Goal: Information Seeking & Learning: Learn about a topic

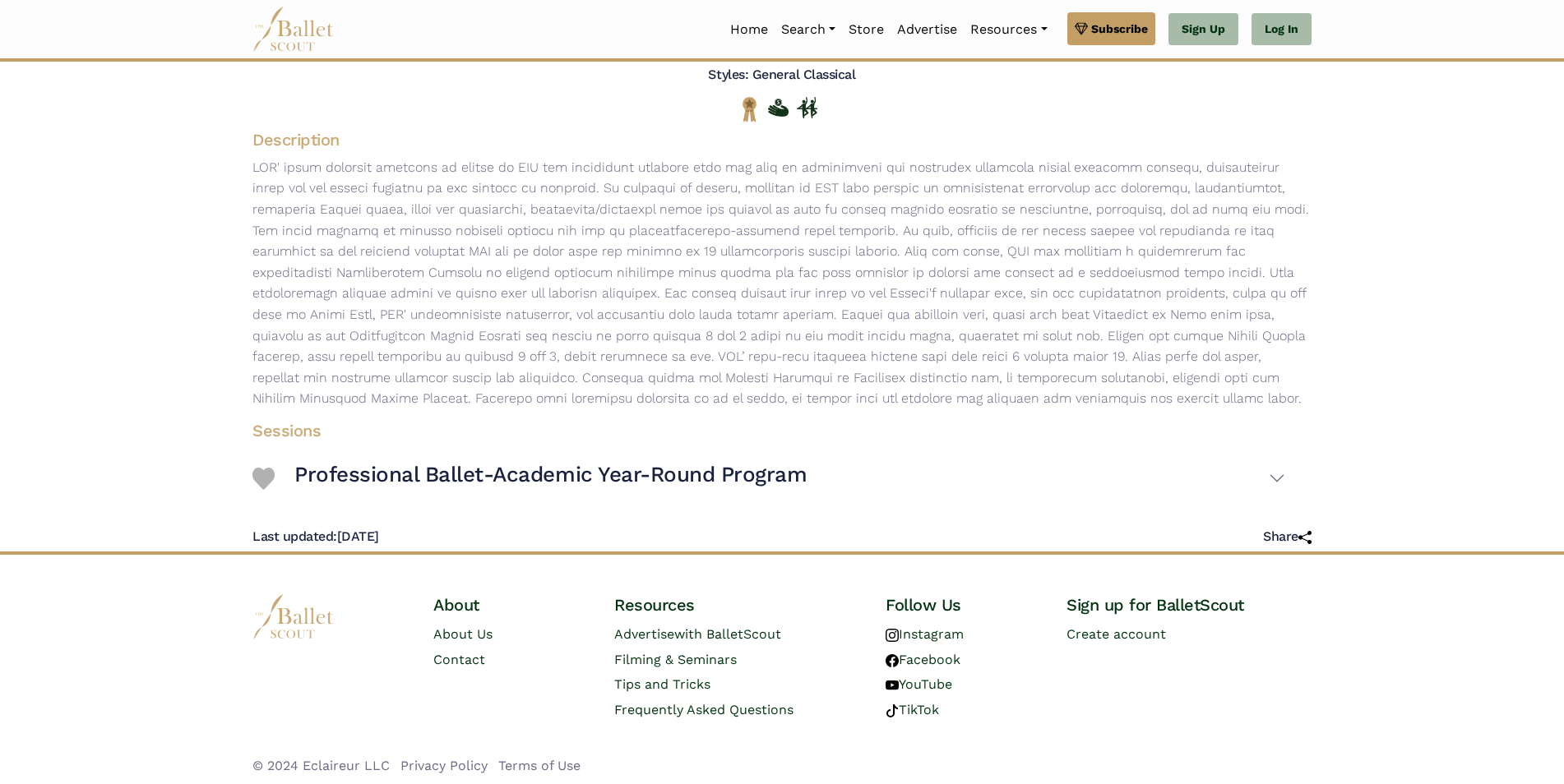
scroll to position [215, 0]
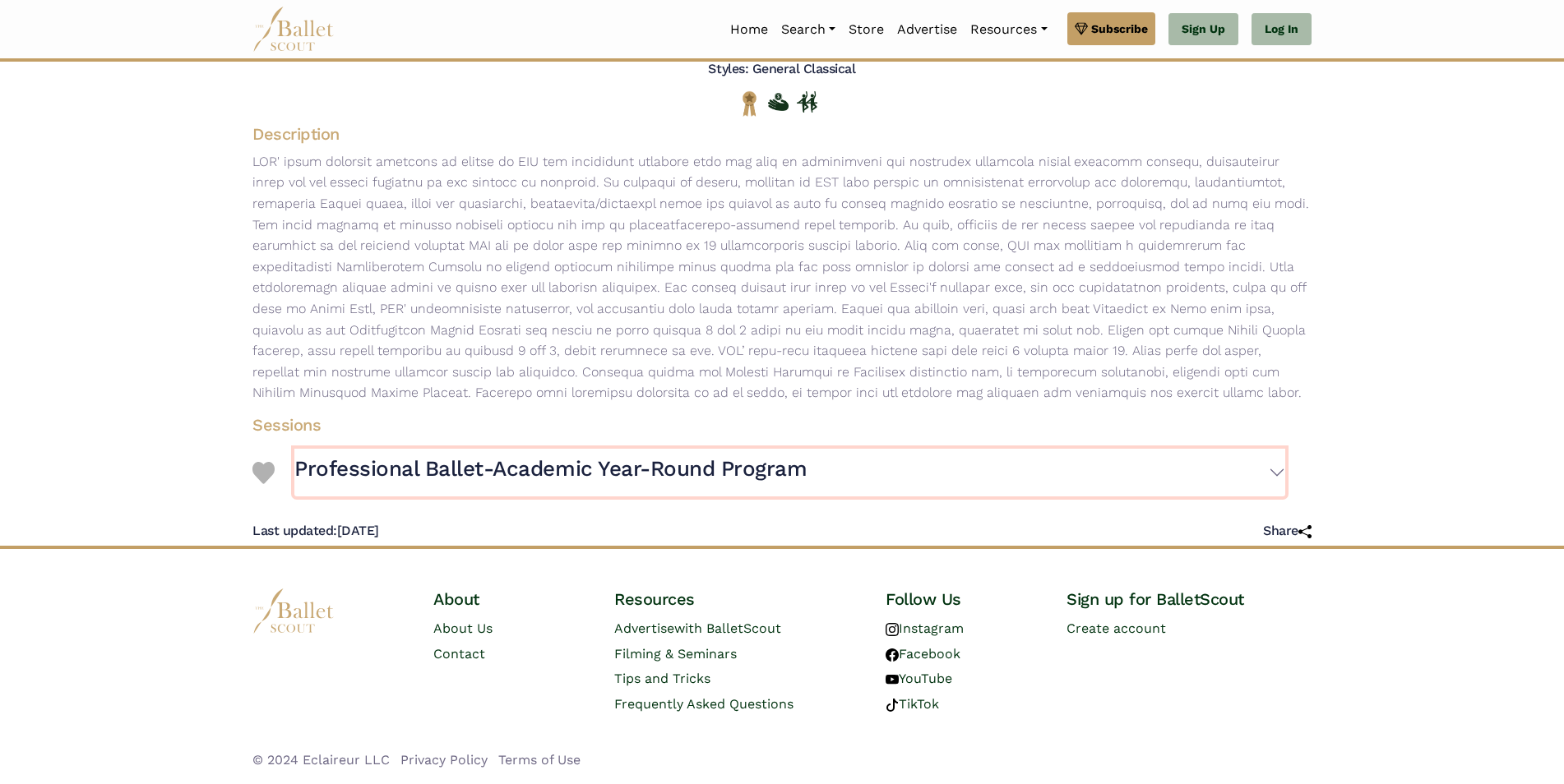
click at [741, 463] on h3 "Professional Ballet-Academic Year-Round Program" at bounding box center [551, 469] width 512 height 27
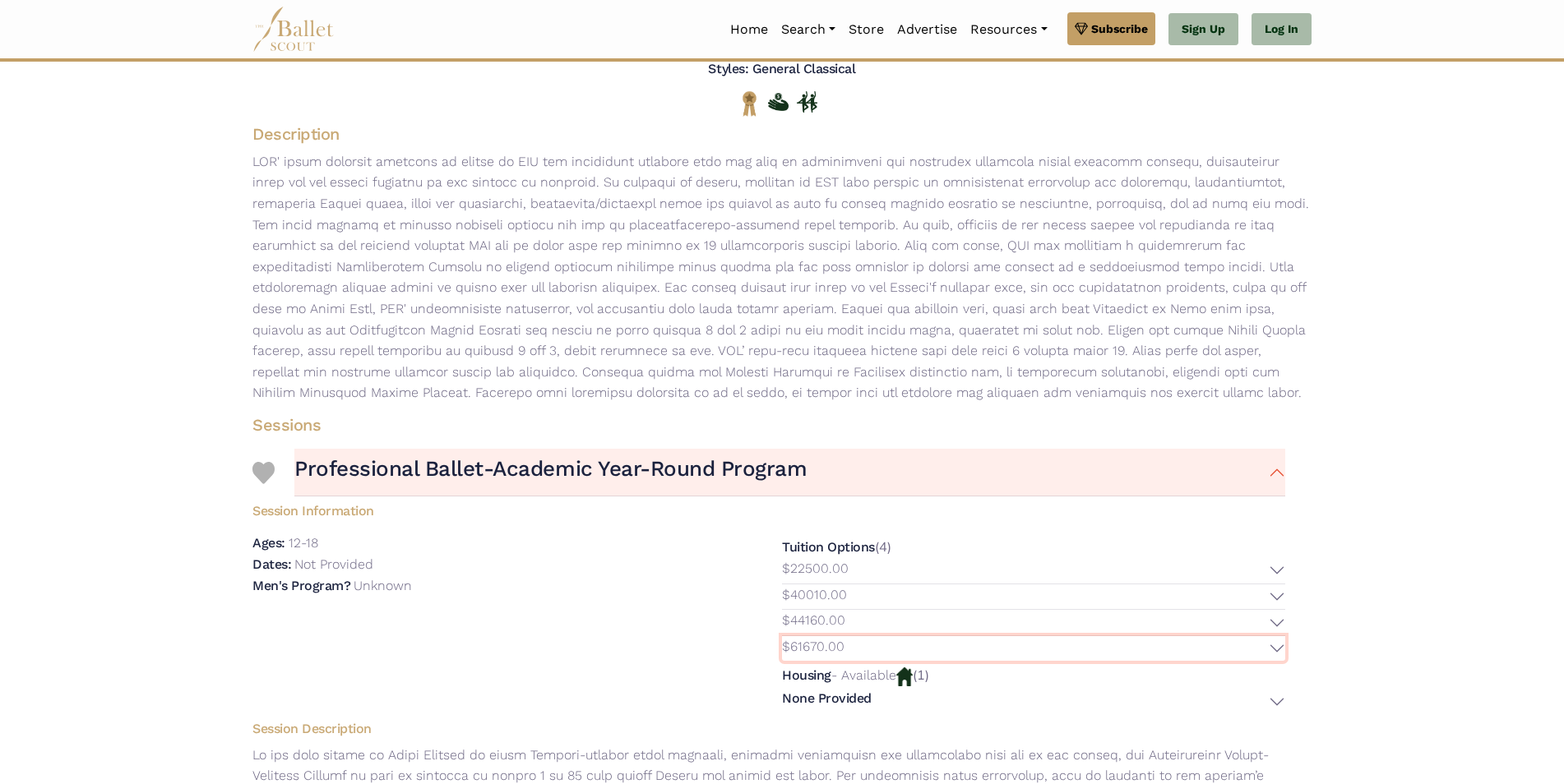
click at [1279, 647] on button "$61670.00" at bounding box center [1033, 649] width 504 height 26
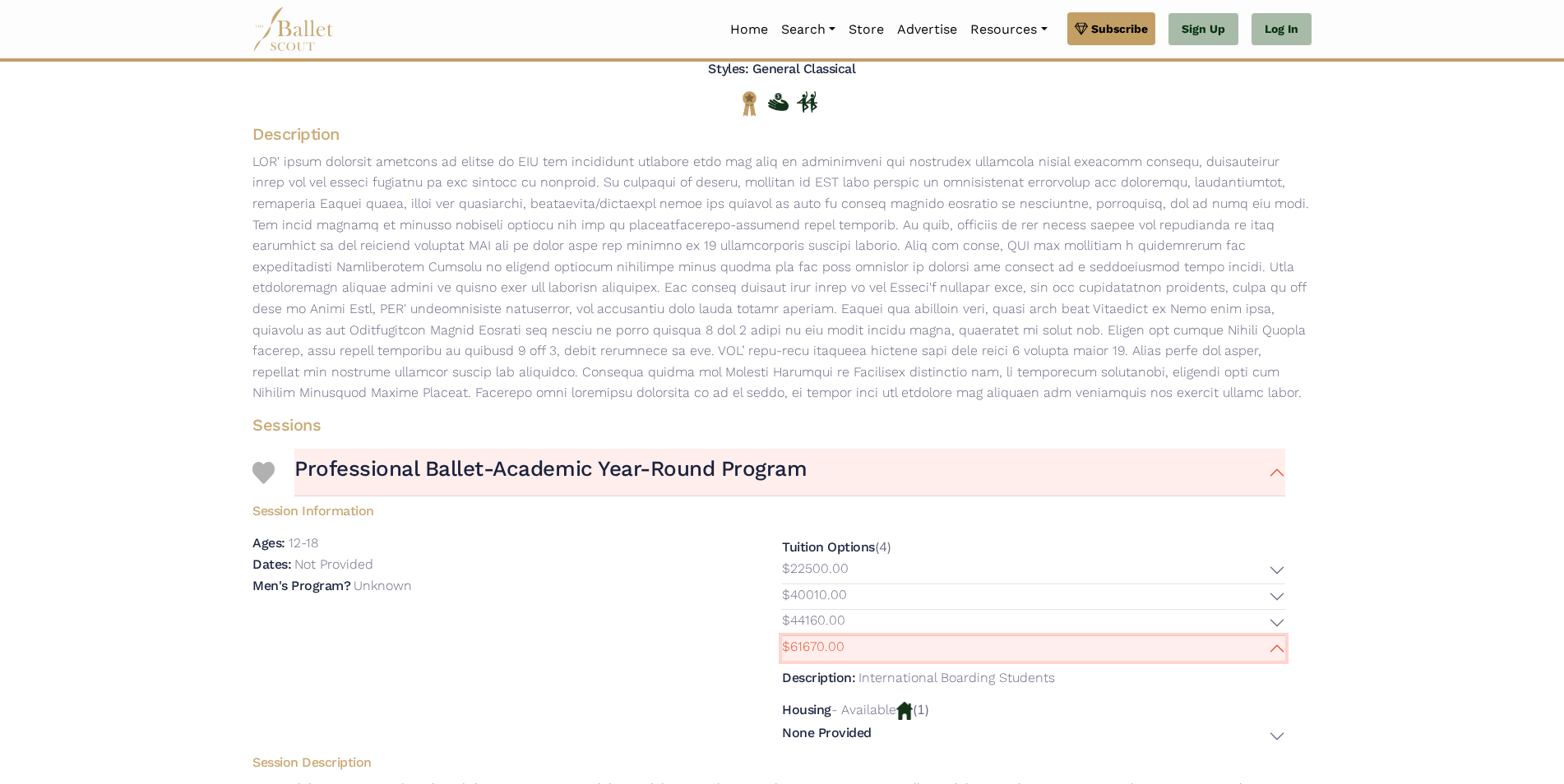
click at [1278, 647] on button "$61670.00" at bounding box center [1033, 649] width 504 height 26
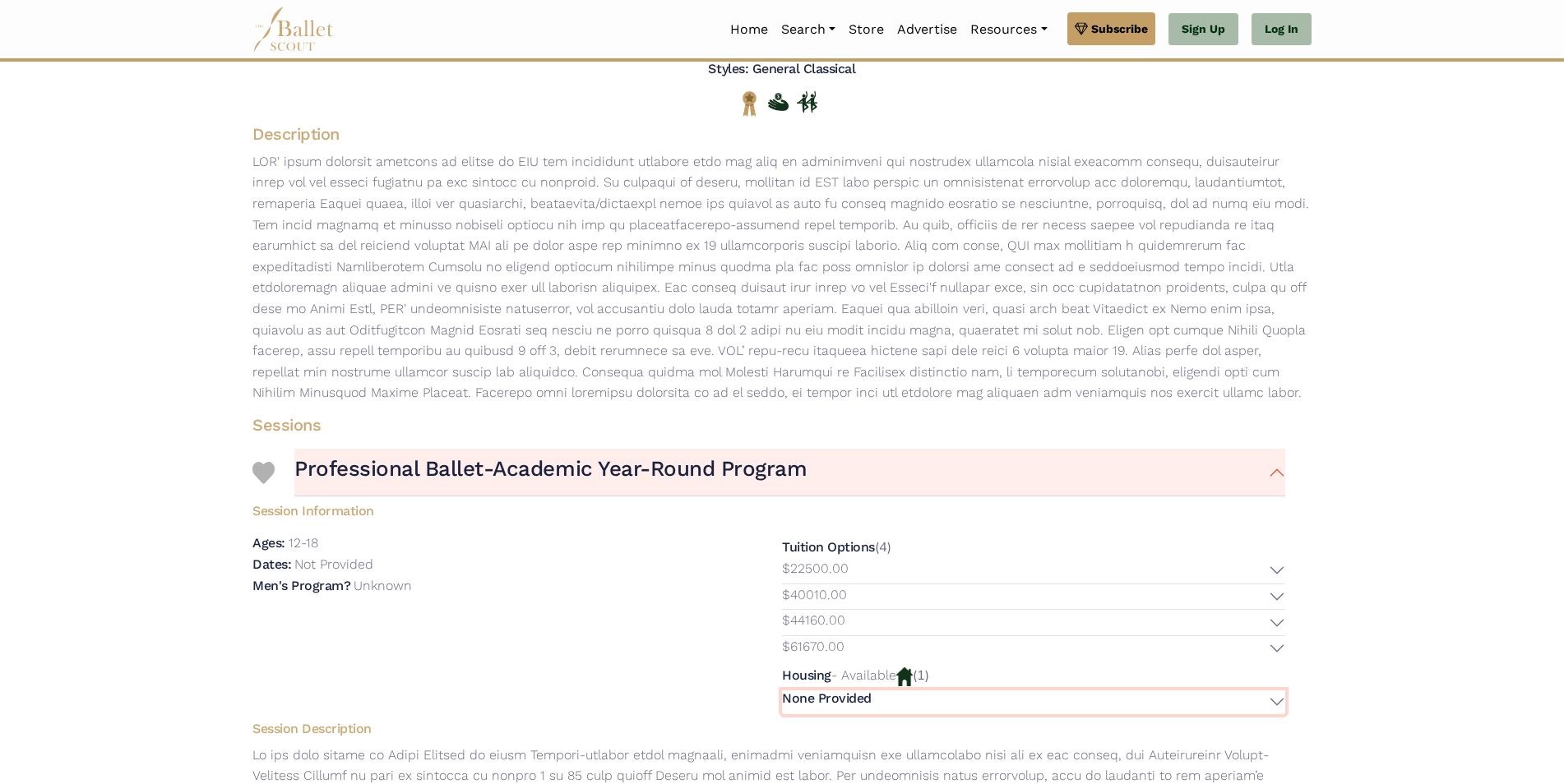
click at [1275, 698] on button "None Provided" at bounding box center [1033, 702] width 504 height 24
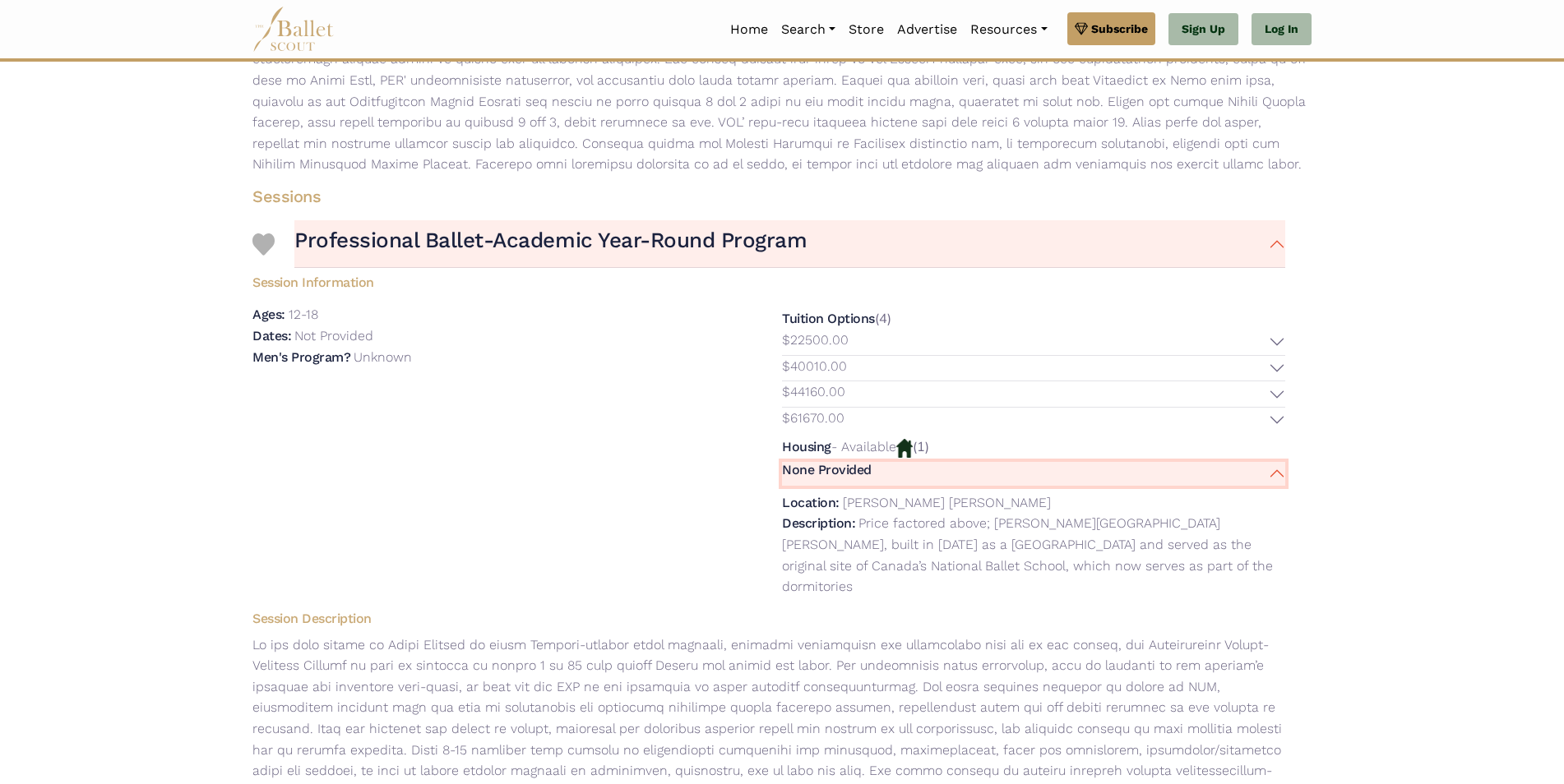
scroll to position [461, 0]
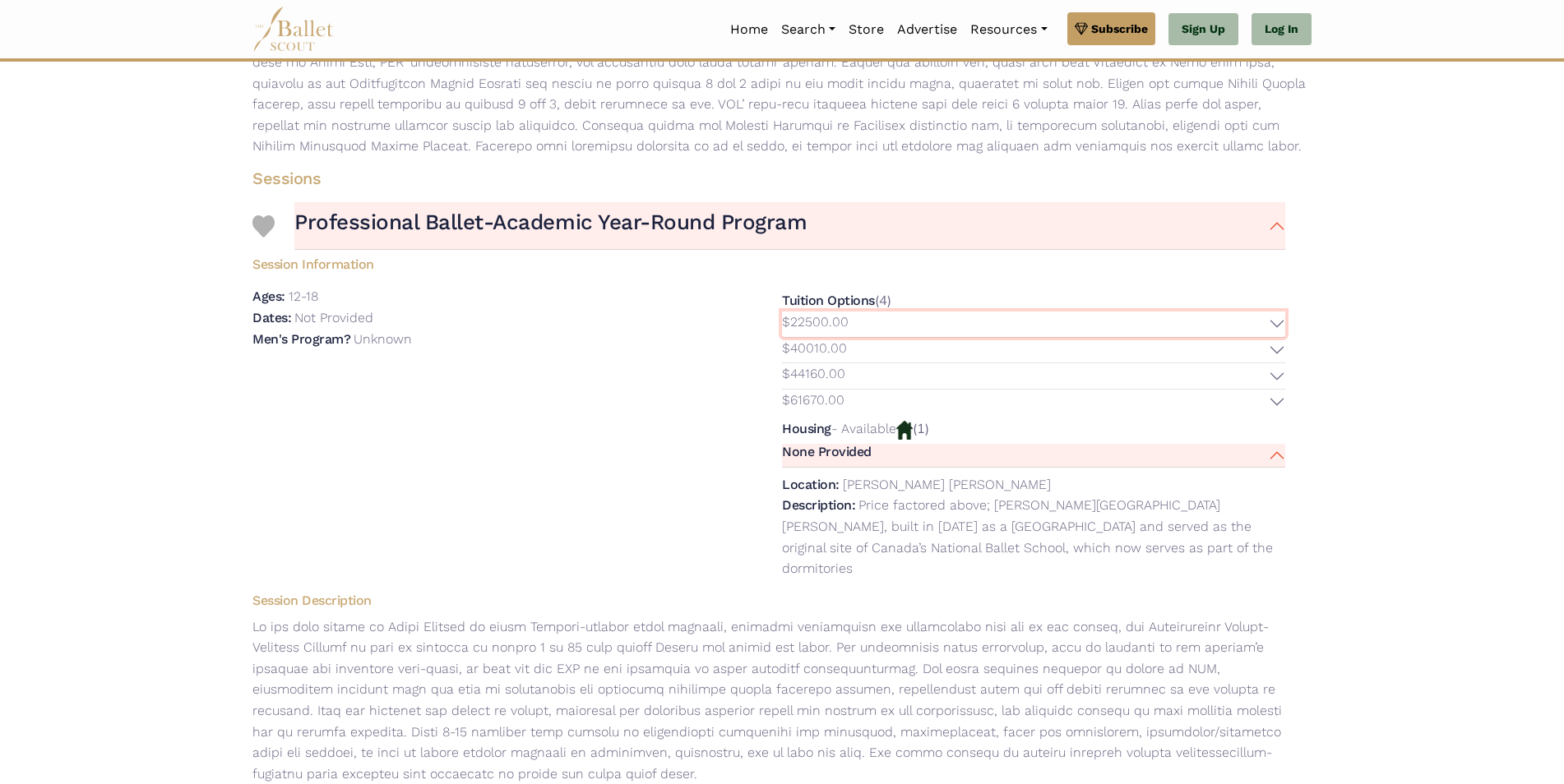
click at [1271, 320] on button "$22500.00" at bounding box center [1033, 324] width 504 height 26
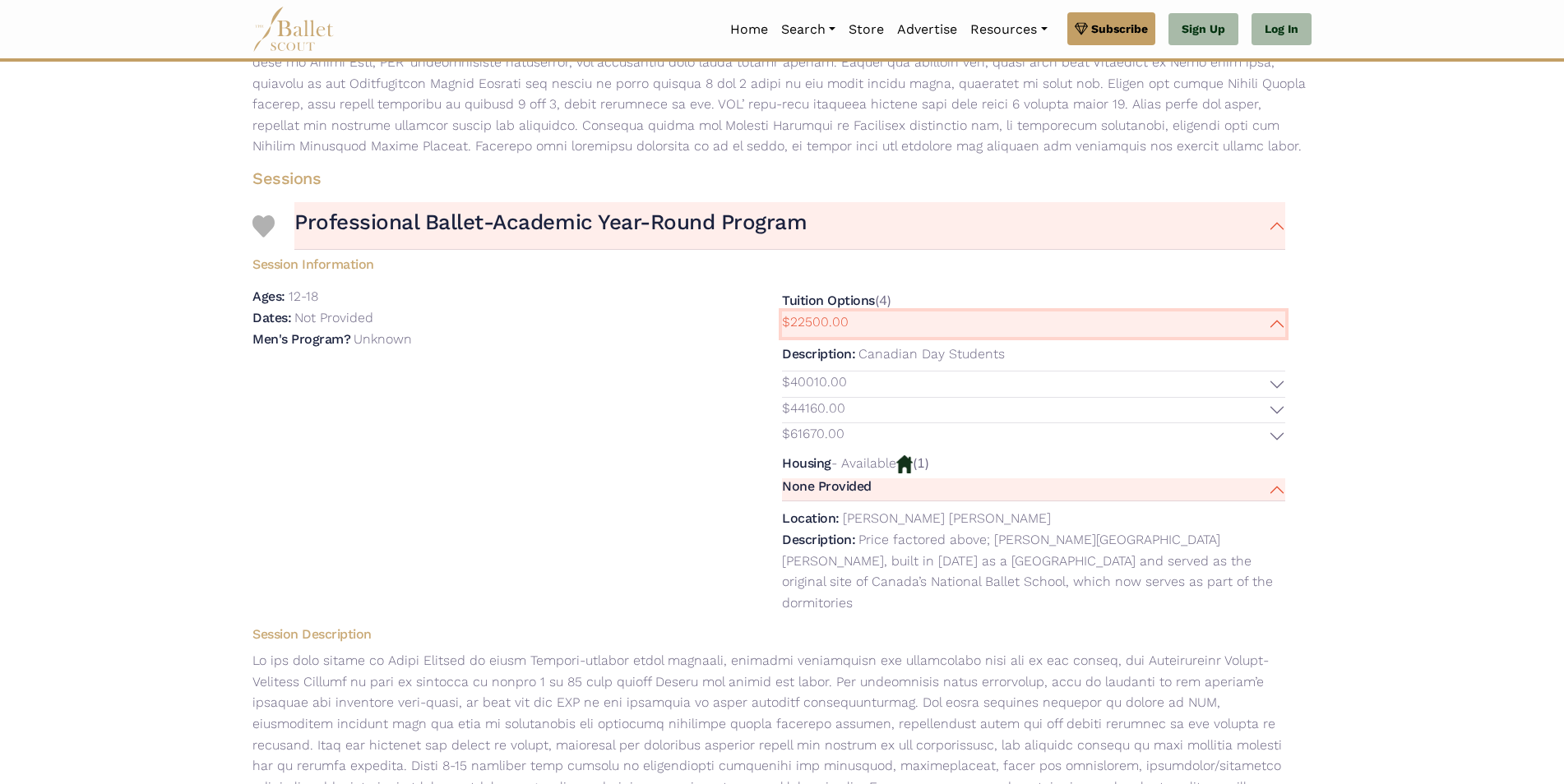
click at [1282, 324] on button "$22500.00" at bounding box center [1033, 324] width 504 height 26
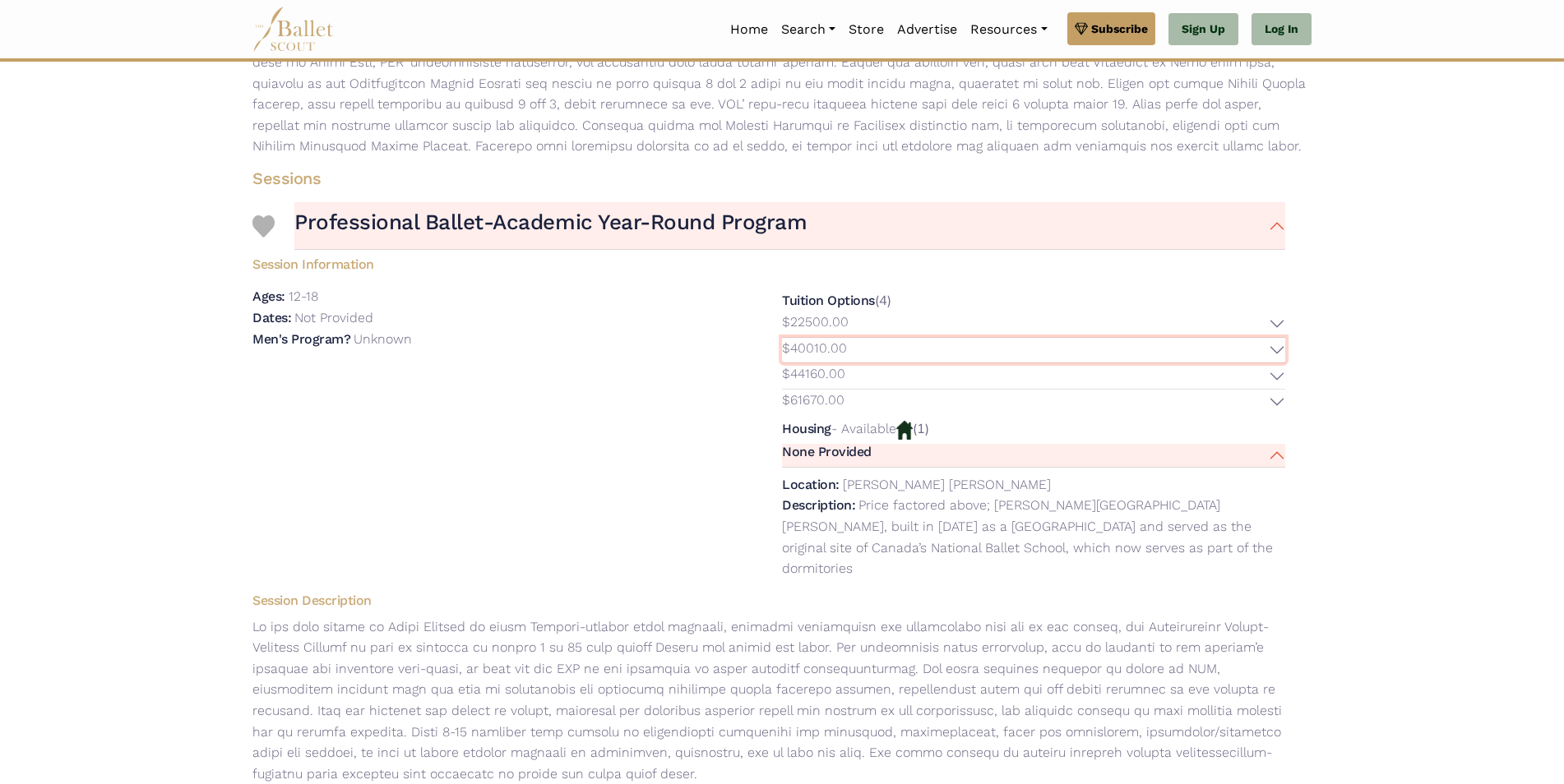
click at [1272, 349] on button "$40010.00" at bounding box center [1033, 350] width 504 height 26
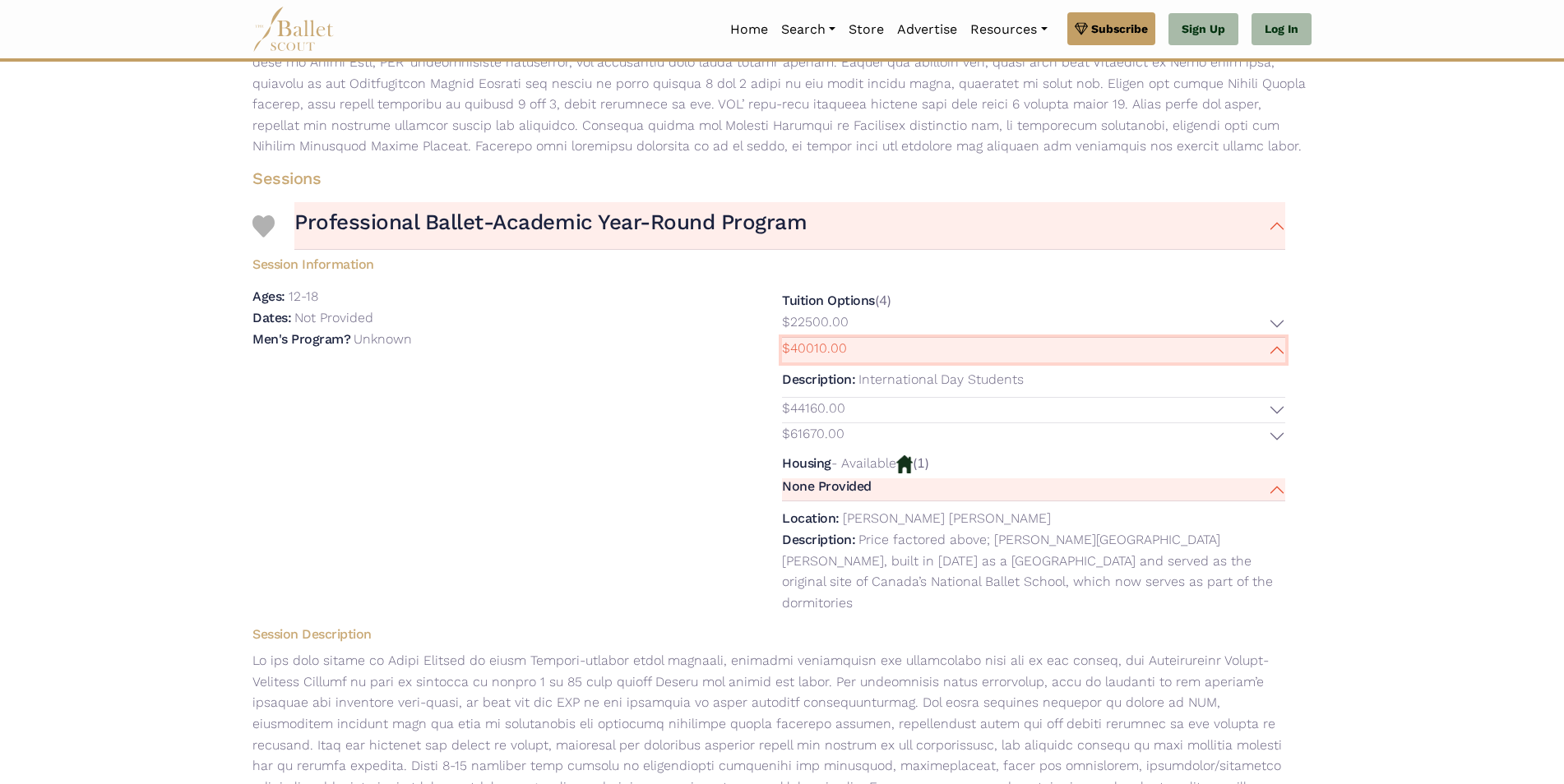
click at [1272, 349] on button "$40010.00" at bounding box center [1033, 350] width 504 height 26
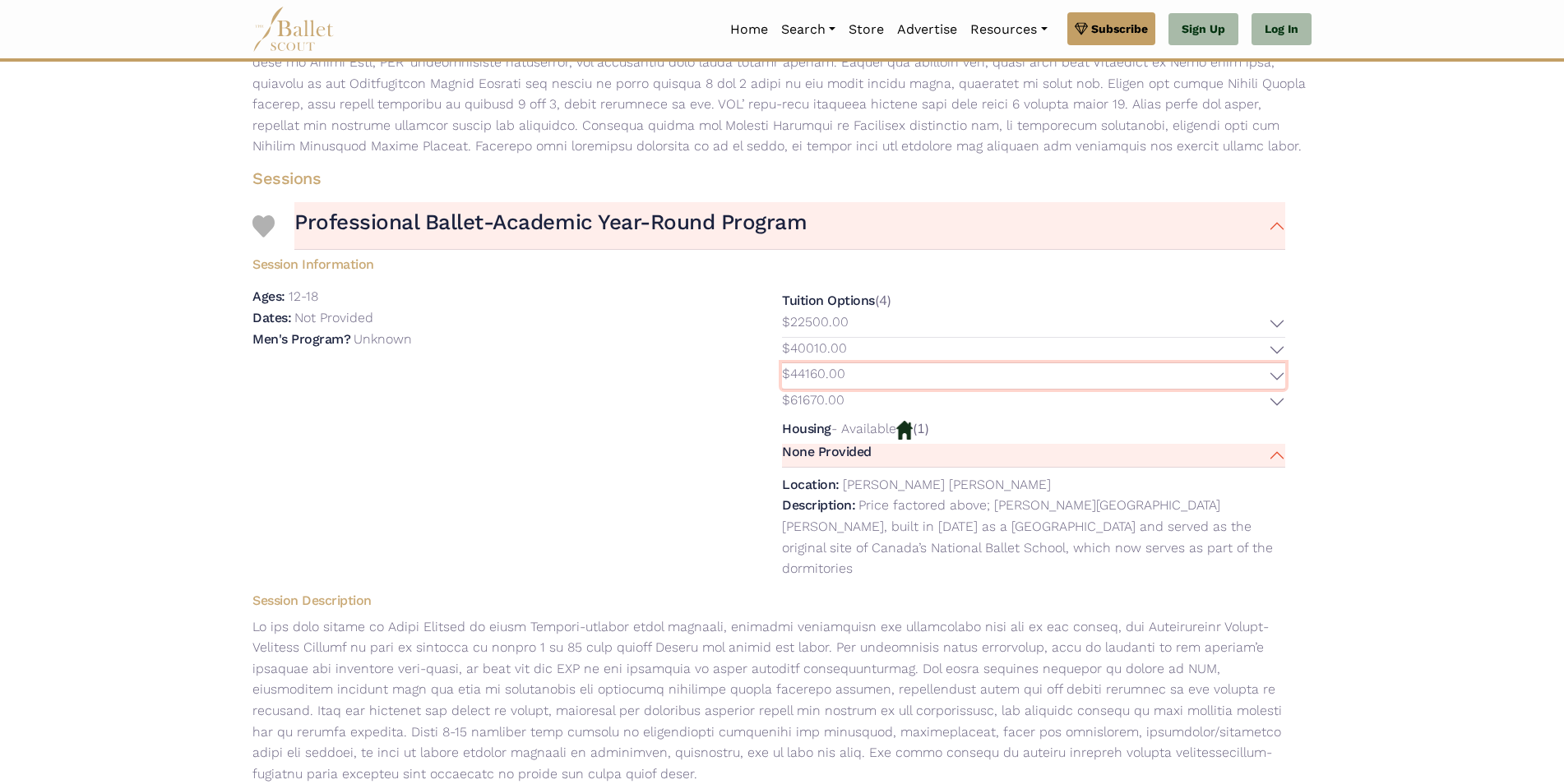
click at [1280, 374] on button "$44160.00" at bounding box center [1033, 376] width 504 height 26
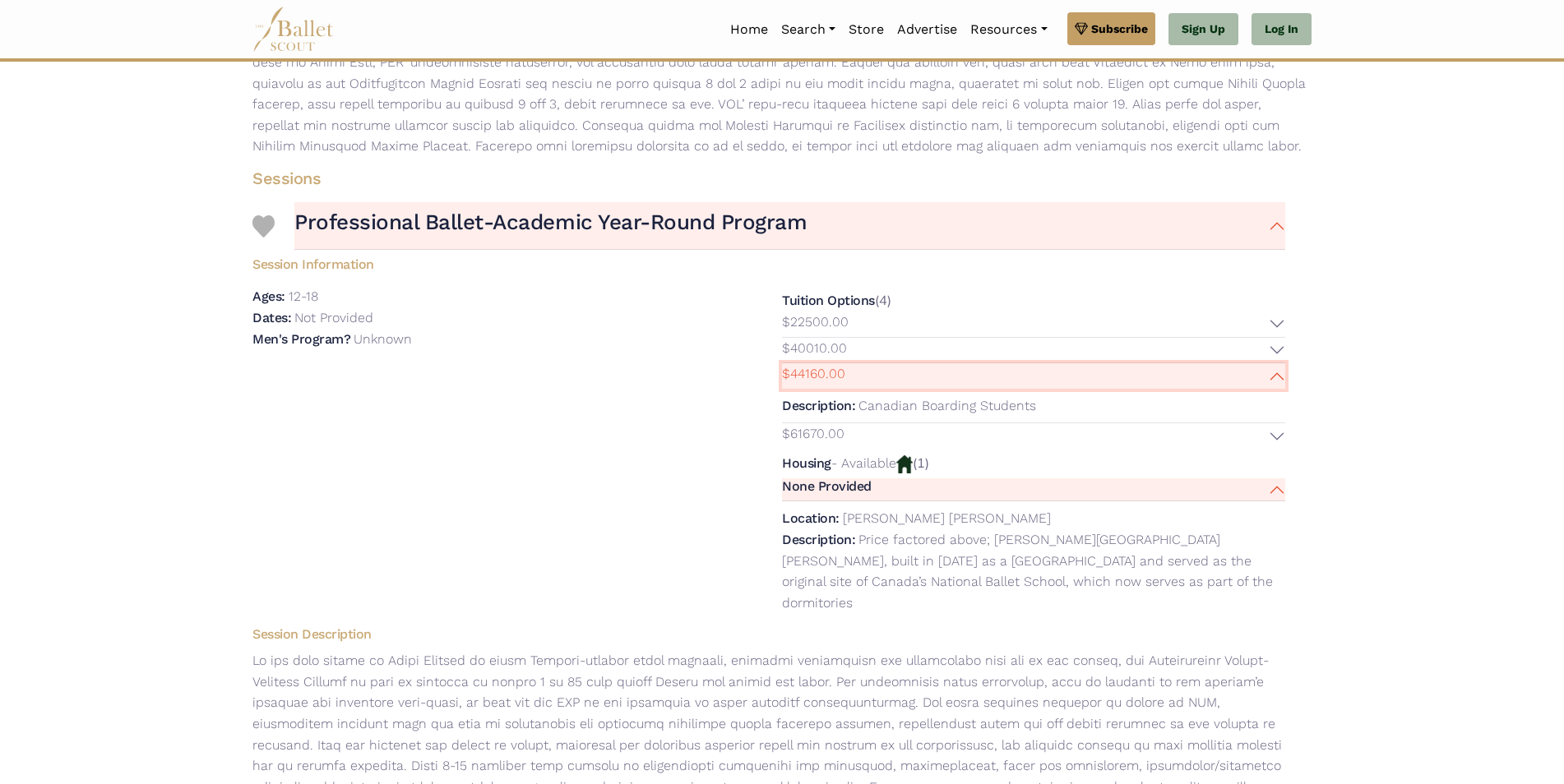
click at [1277, 377] on button "$44160.00" at bounding box center [1033, 376] width 504 height 26
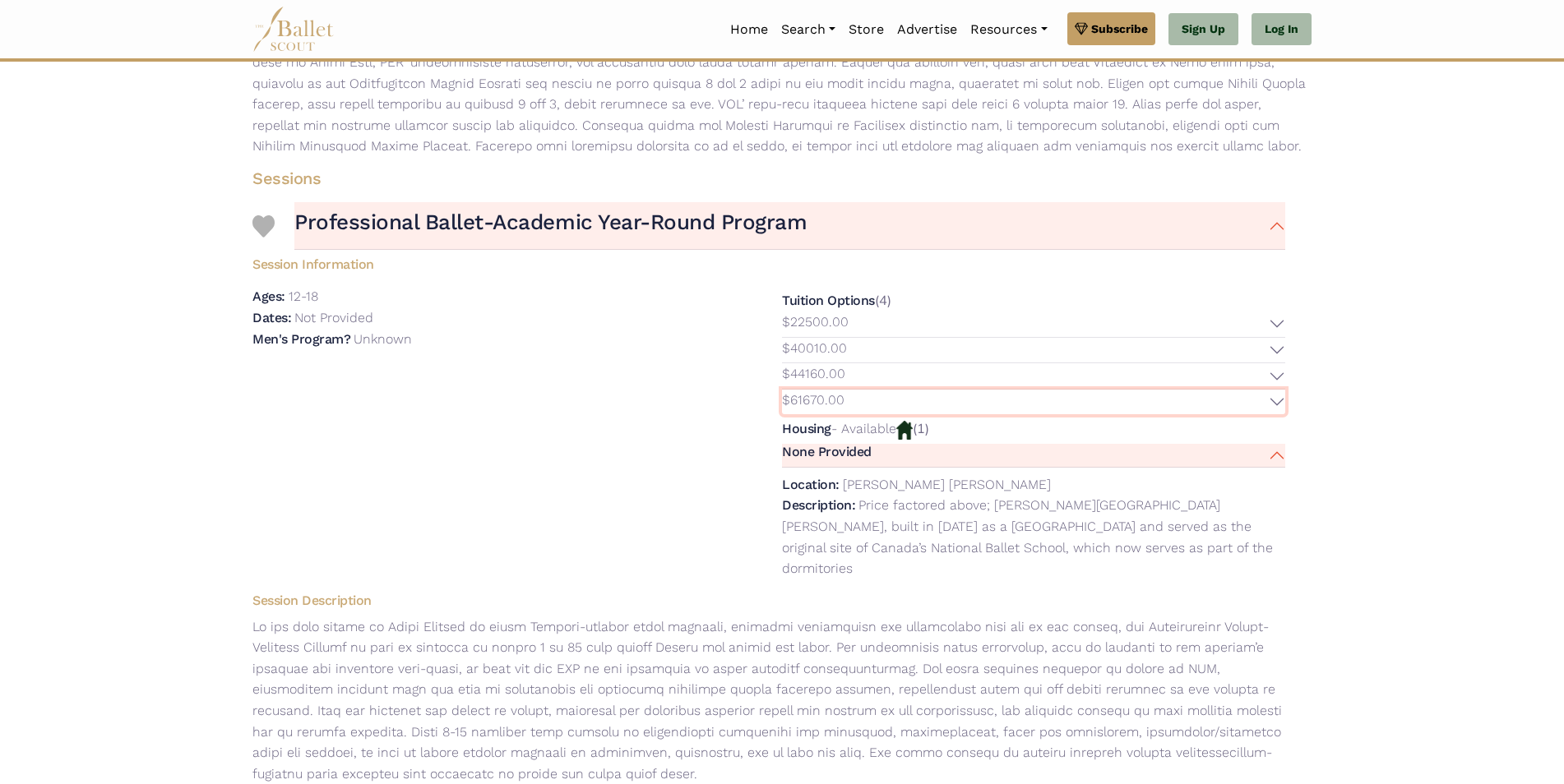
click at [1279, 410] on button "$61670.00" at bounding box center [1033, 402] width 504 height 26
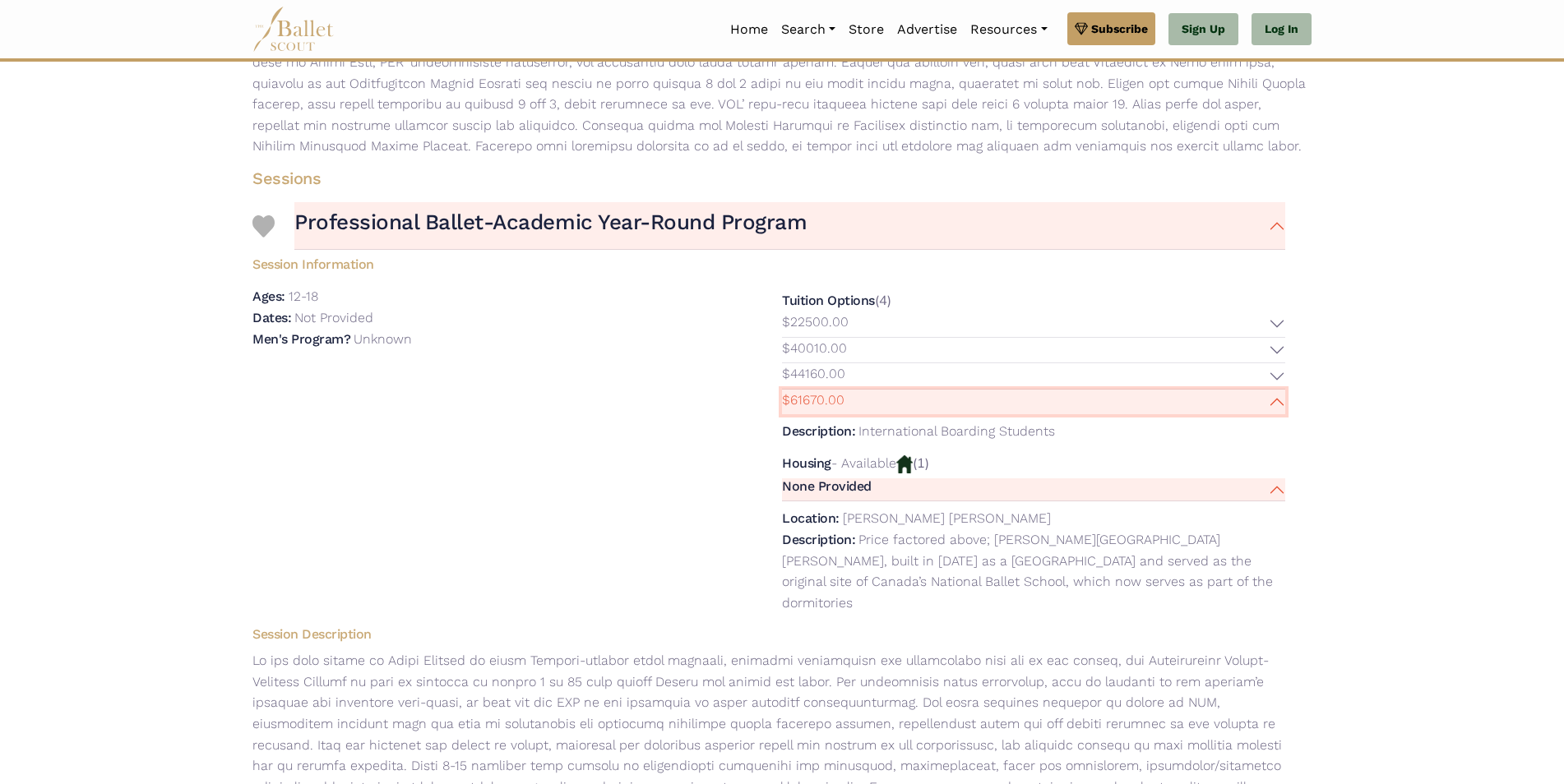
click at [1278, 405] on button "$61670.00" at bounding box center [1033, 402] width 504 height 26
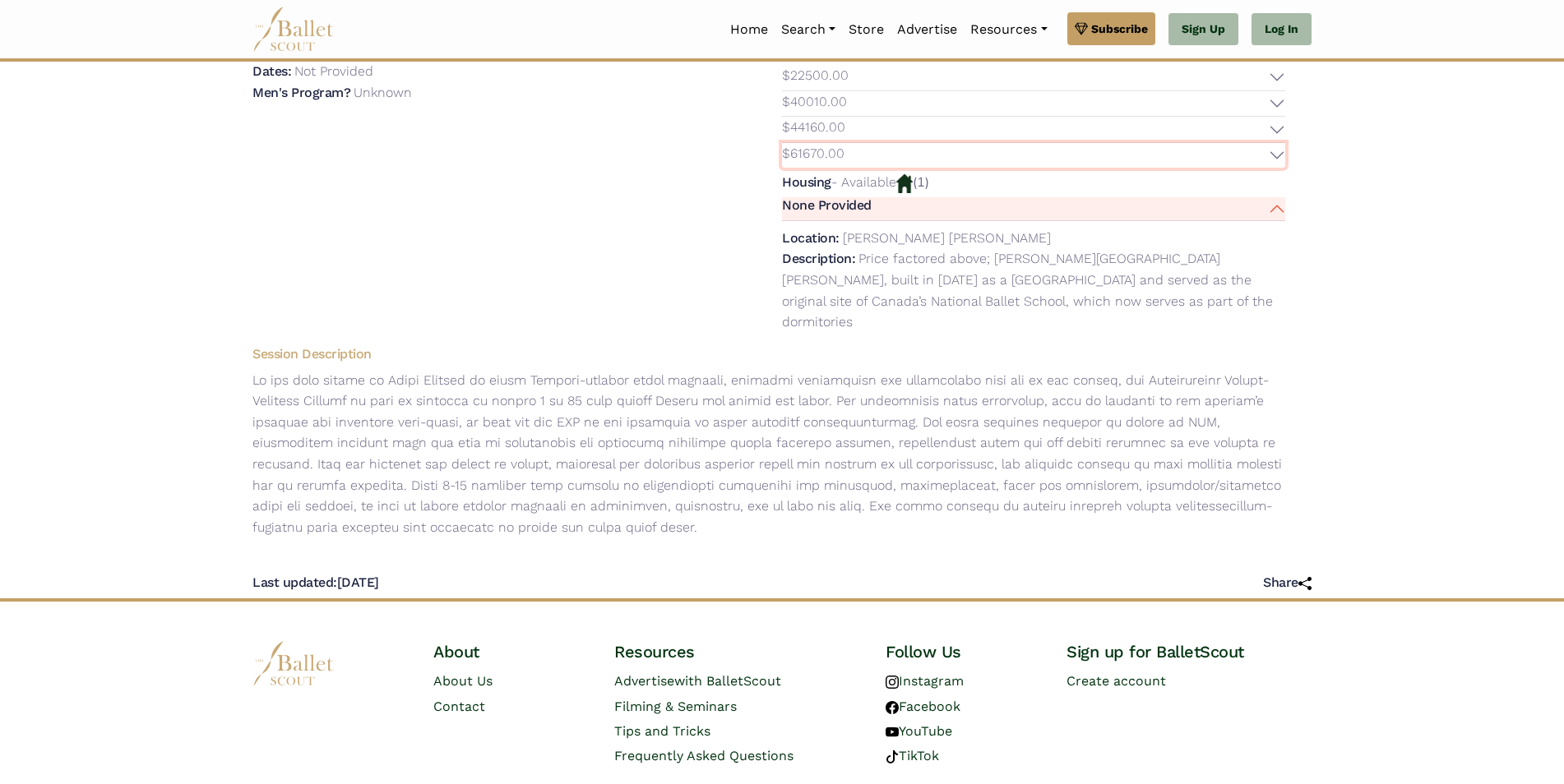
scroll to position [739, 0]
